Goal: Contribute content: Add original content to the website for others to see

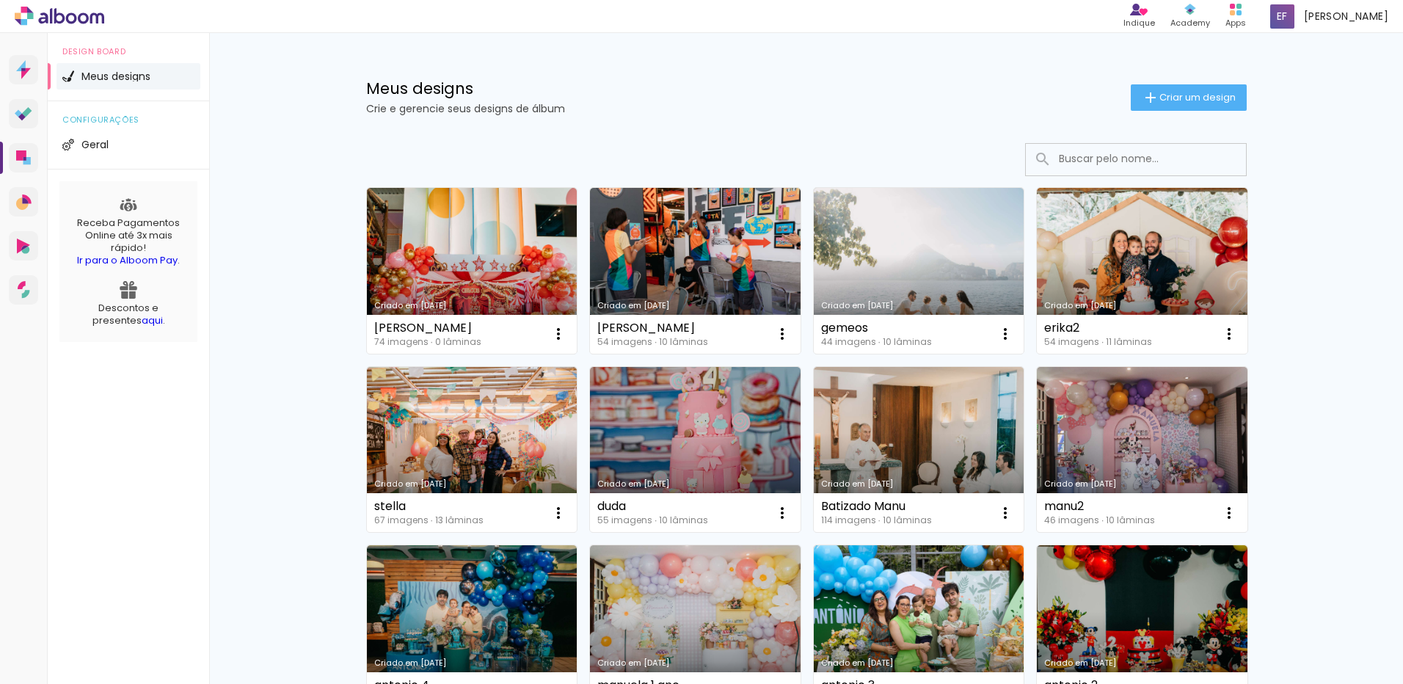
click at [527, 238] on link "Criado em 01/09/25" at bounding box center [472, 271] width 211 height 166
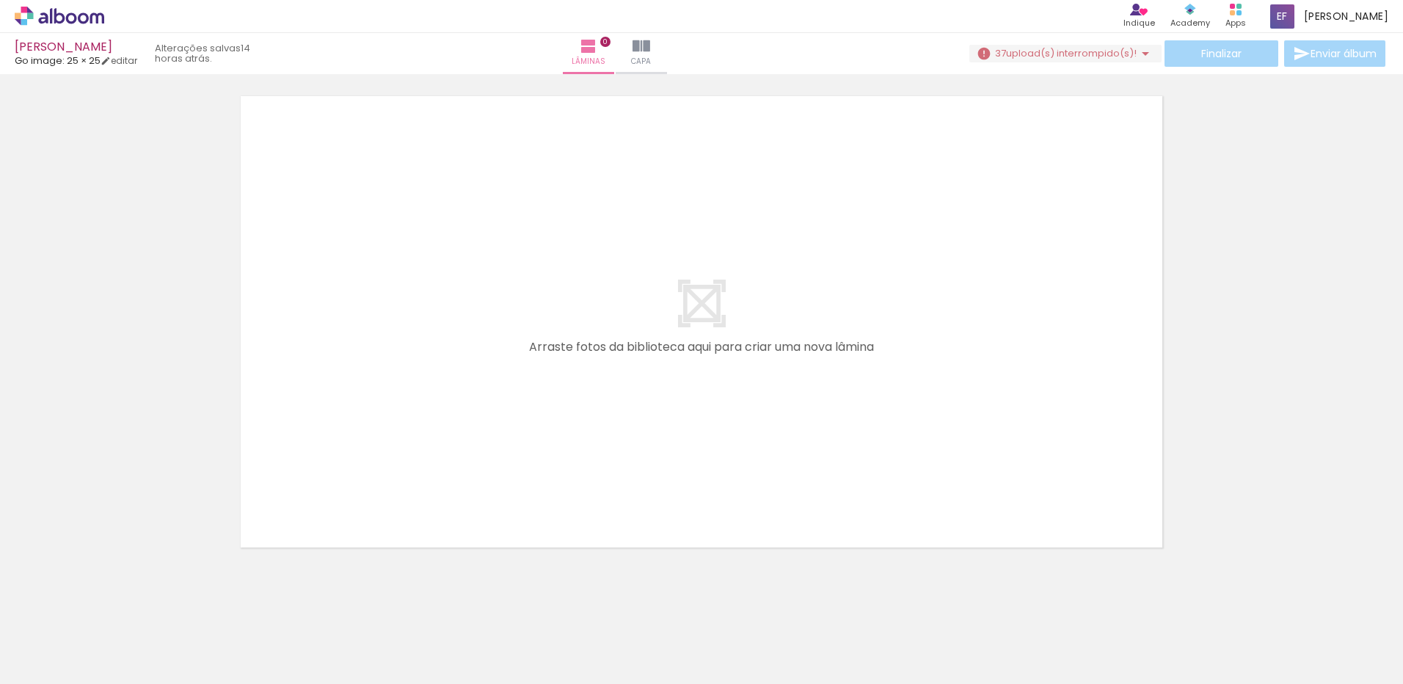
scroll to position [46, 0]
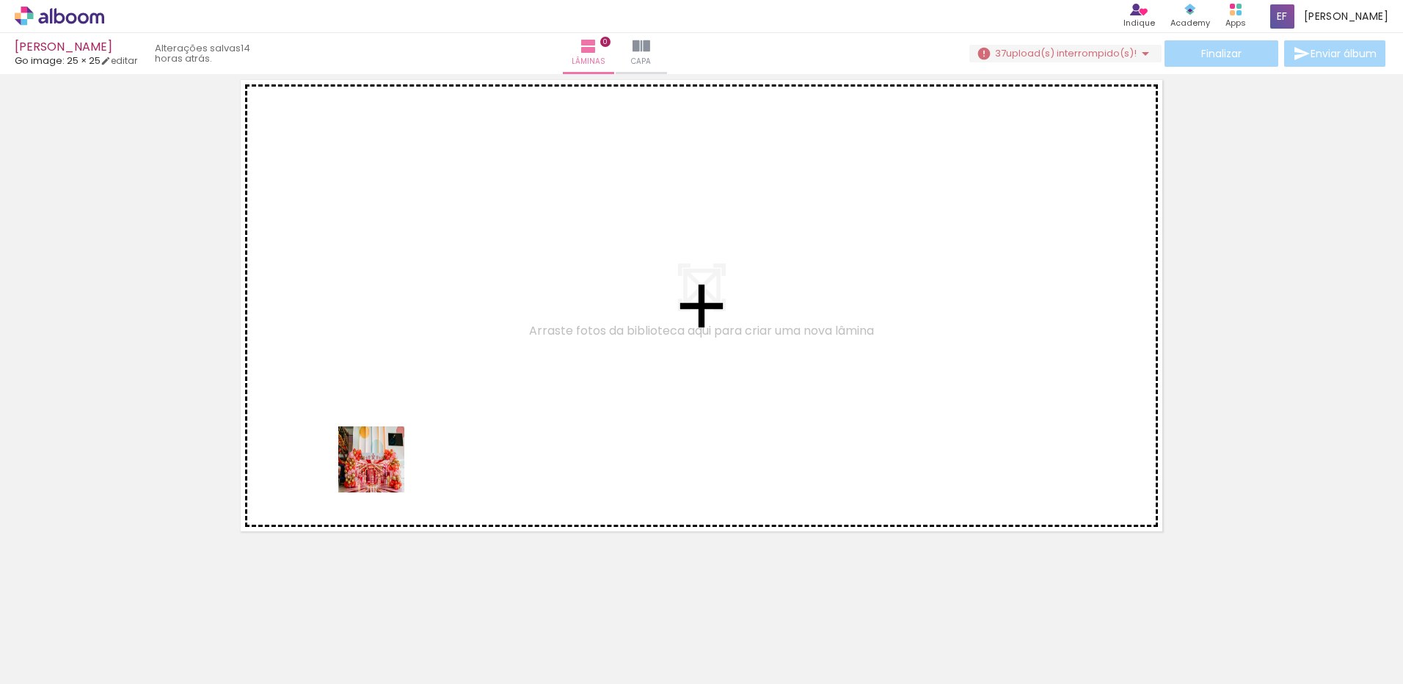
drag, startPoint x: 153, startPoint y: 623, endPoint x: 306, endPoint y: 605, distance: 154.5
click at [384, 470] on quentale-workspace at bounding box center [701, 342] width 1403 height 684
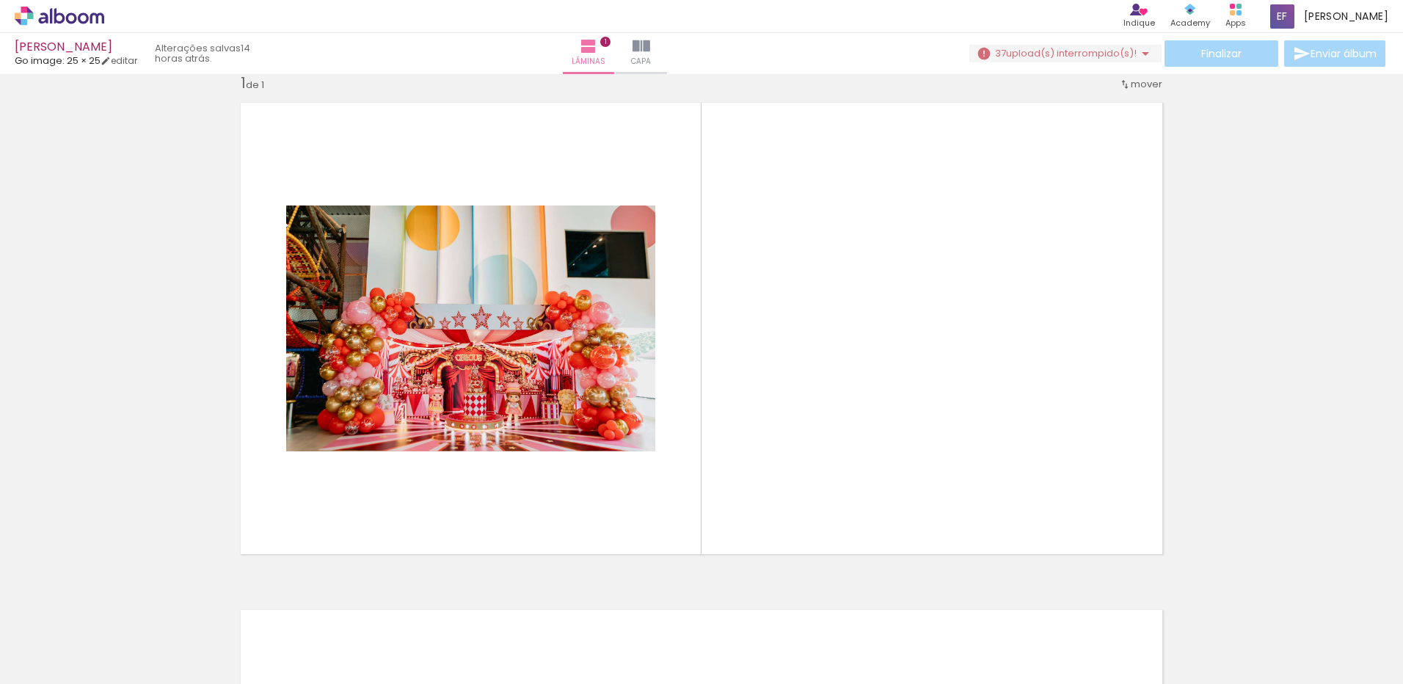
scroll to position [19, 0]
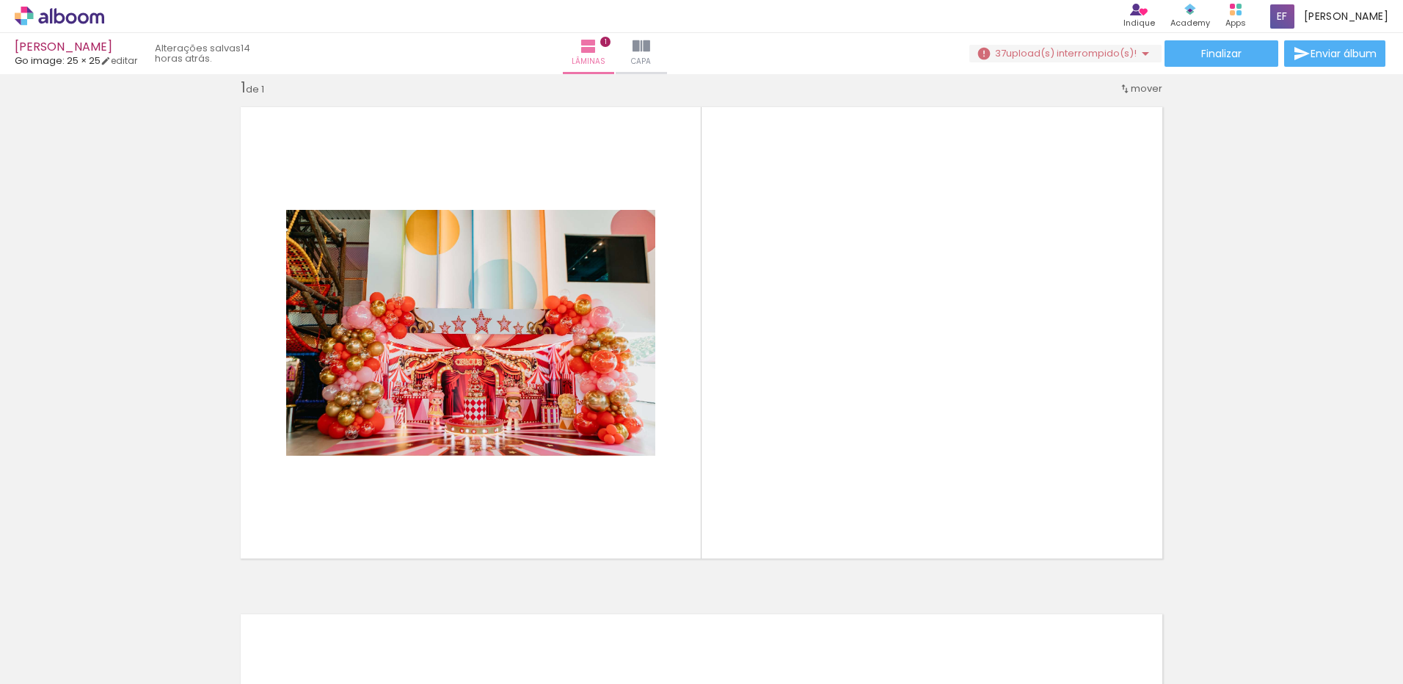
click at [69, 638] on input "Todas as fotos" at bounding box center [41, 639] width 56 height 12
click at [70, 631] on paper-item "Não utilizadas" at bounding box center [48, 635] width 76 height 12
type input "Não utilizadas"
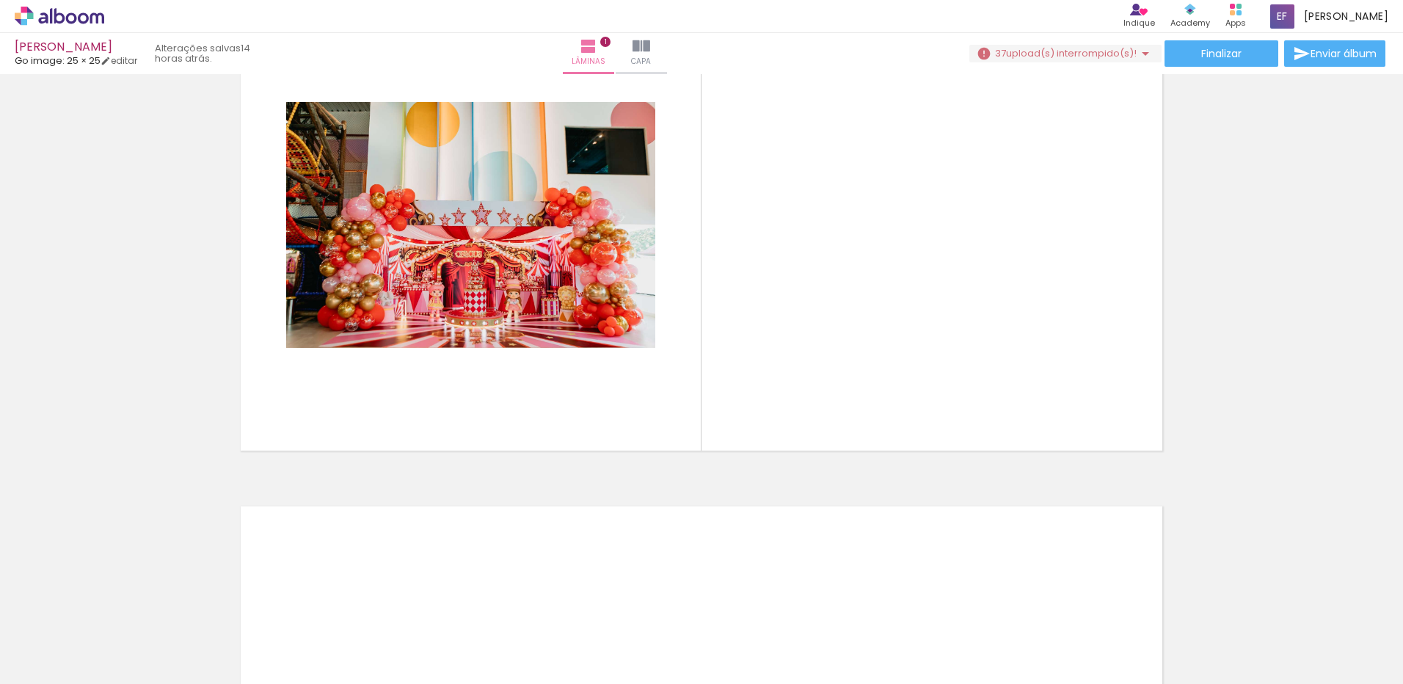
scroll to position [92, 0]
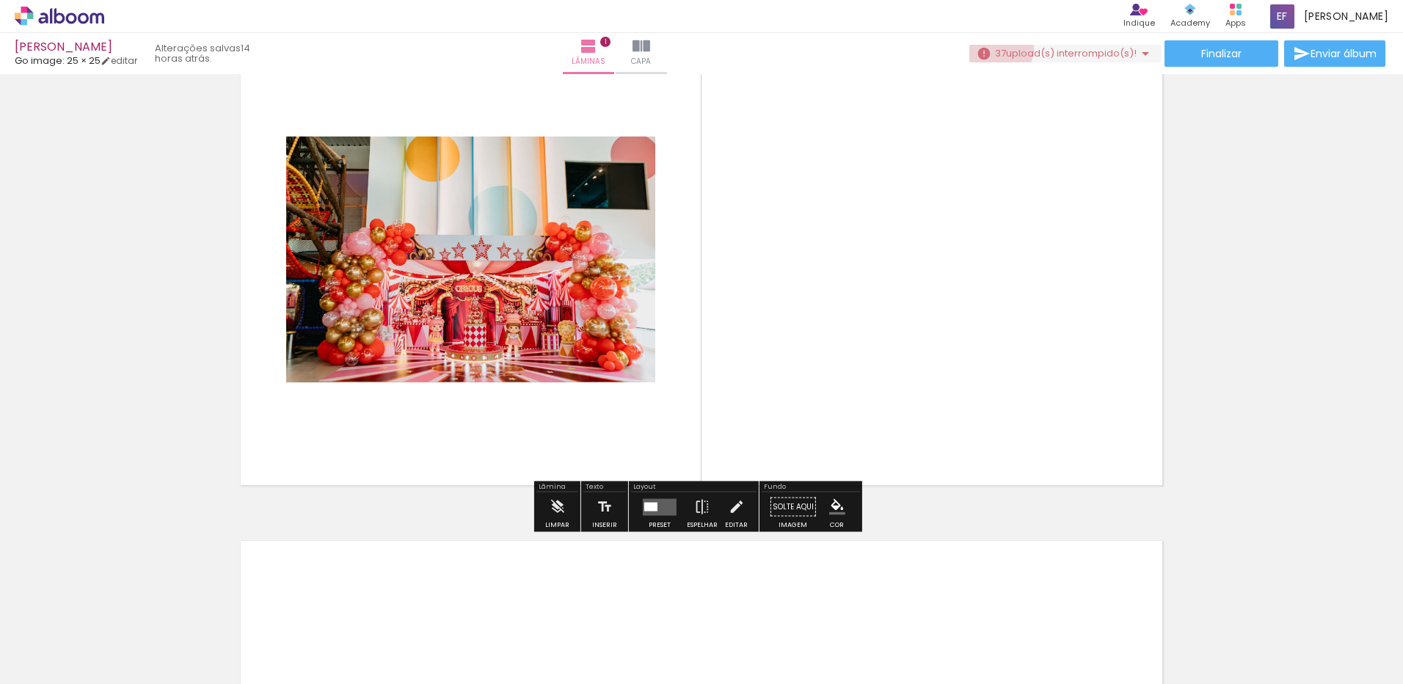
click at [995, 49] on span "37" at bounding box center [1000, 53] width 11 height 14
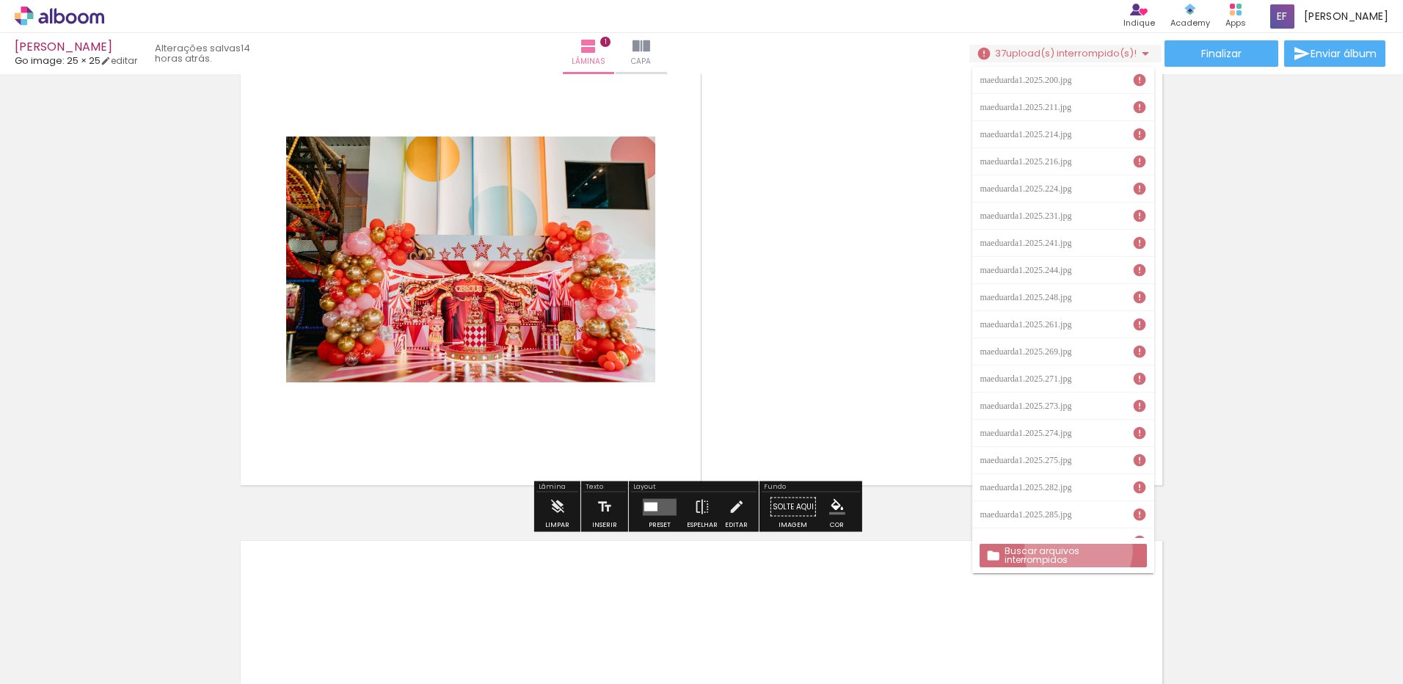
click at [0, 0] on slot "Buscar arquivos interrompidos" at bounding box center [0, 0] width 0 height 0
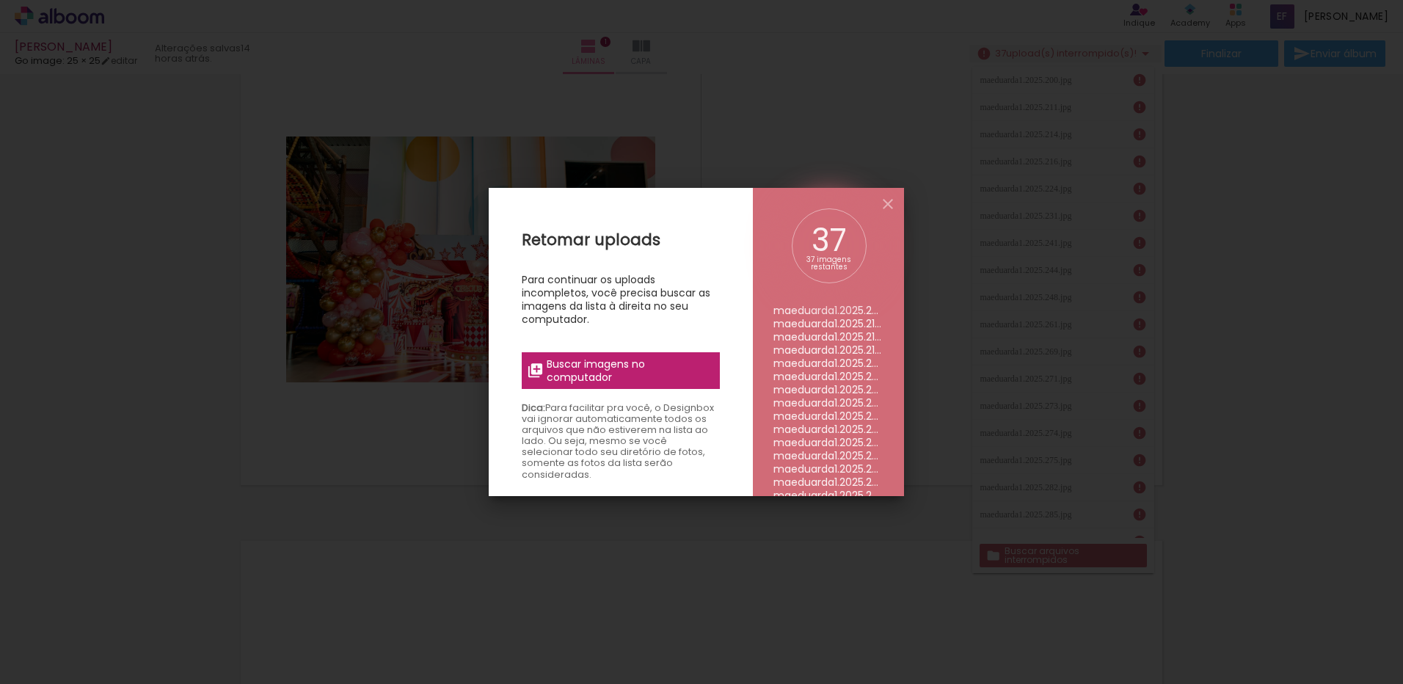
click at [671, 373] on span "Buscar imagens no computador" at bounding box center [629, 370] width 164 height 26
click at [0, 0] on input "file" at bounding box center [0, 0] width 0 height 0
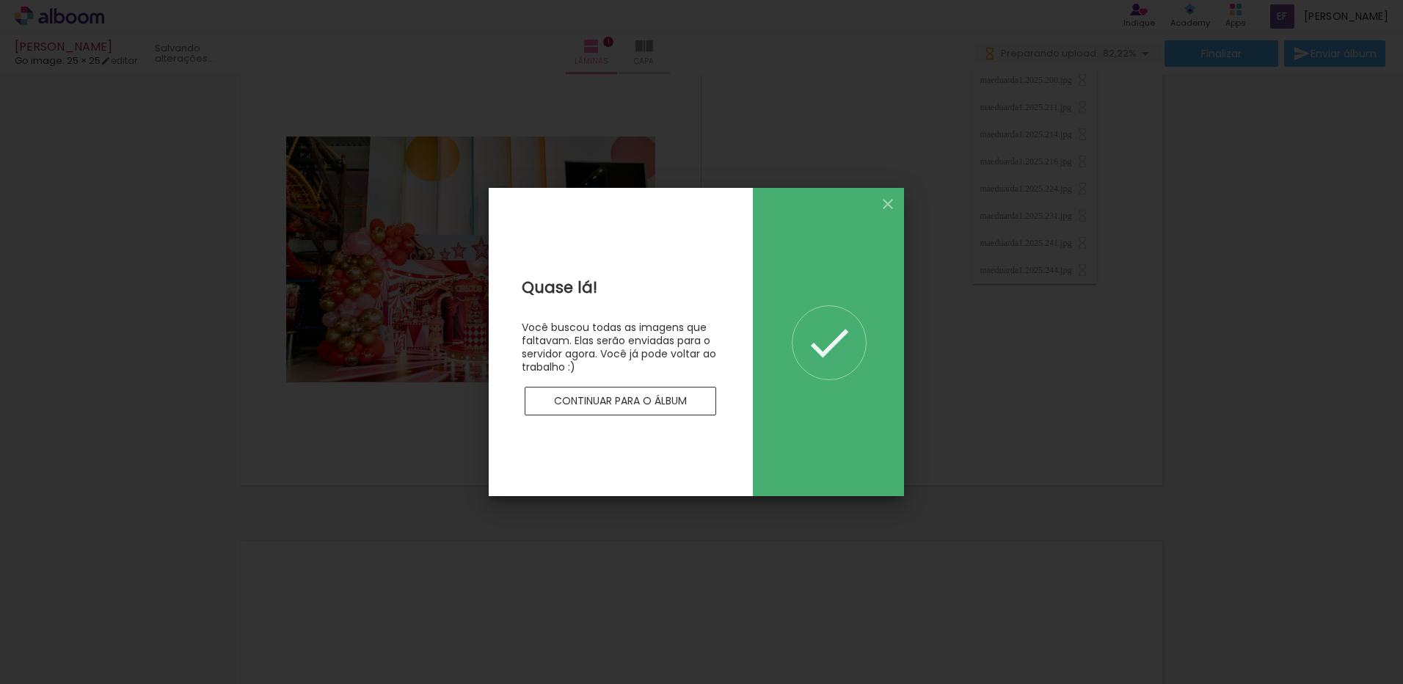
click at [0, 0] on slot "Continuar para o álbum" at bounding box center [0, 0] width 0 height 0
